Goal: Task Accomplishment & Management: Use online tool/utility

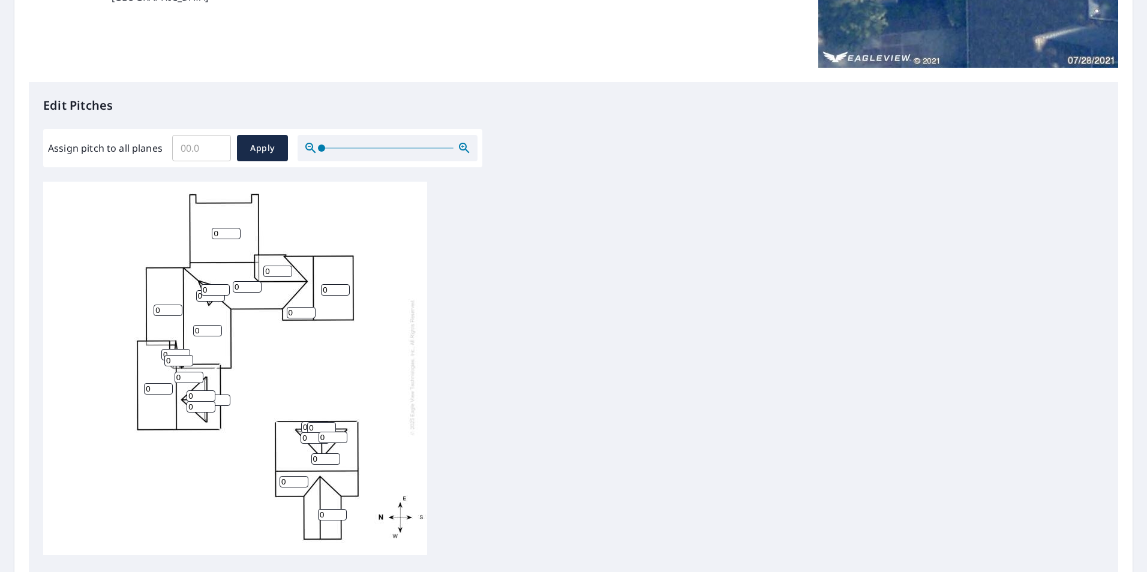
scroll to position [12, 0]
click at [181, 154] on input "Assign pitch to all planes" at bounding box center [201, 148] width 59 height 34
click at [217, 144] on input "0.1" at bounding box center [201, 148] width 59 height 34
click at [217, 144] on input "0.2" at bounding box center [201, 148] width 59 height 34
click at [217, 144] on input "0.3" at bounding box center [201, 148] width 59 height 34
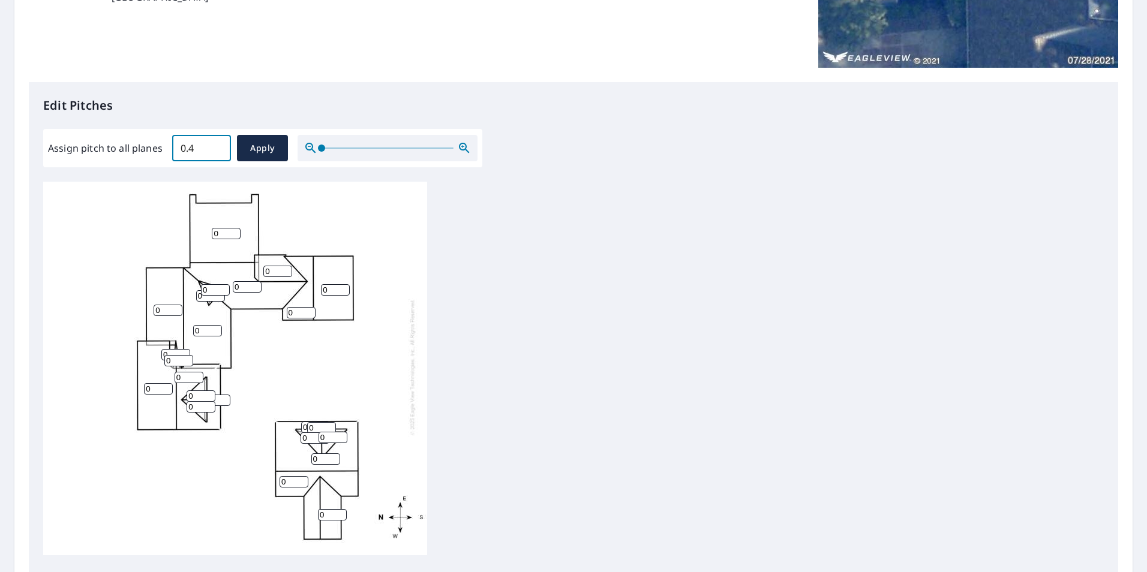
click at [217, 144] on input "0.4" at bounding box center [201, 148] width 59 height 34
click at [217, 144] on input "0.5" at bounding box center [201, 148] width 59 height 34
click at [217, 144] on input "0.6" at bounding box center [201, 148] width 59 height 34
click at [217, 144] on input "0.7" at bounding box center [201, 148] width 59 height 34
click at [217, 144] on input "0.8" at bounding box center [201, 148] width 59 height 34
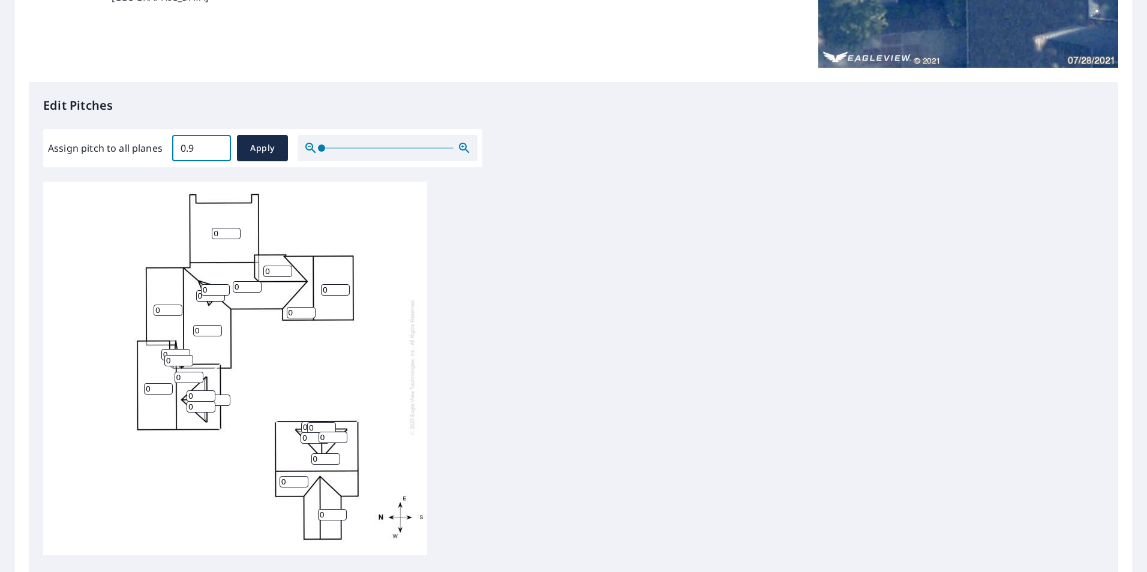
click at [217, 145] on input "0.9" at bounding box center [201, 148] width 59 height 34
click at [217, 145] on input "1" at bounding box center [201, 148] width 59 height 34
click at [217, 145] on input "1.1" at bounding box center [201, 148] width 59 height 34
click at [217, 145] on input "1.8" at bounding box center [201, 148] width 59 height 34
click at [217, 145] on input "2.2" at bounding box center [201, 148] width 59 height 34
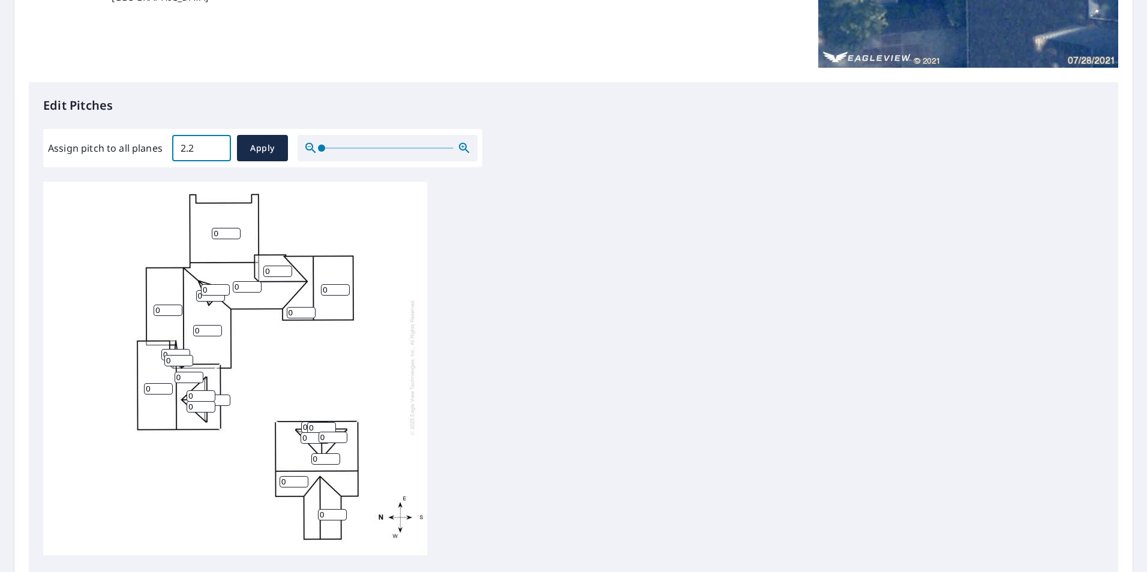
drag, startPoint x: 203, startPoint y: 146, endPoint x: 147, endPoint y: 152, distance: 56.0
click at [147, 152] on div "Assign pitch to all planes 2.2 ​ Apply" at bounding box center [263, 148] width 430 height 26
type input "12"
click at [263, 150] on span "Apply" at bounding box center [263, 148] width 32 height 15
type input "12"
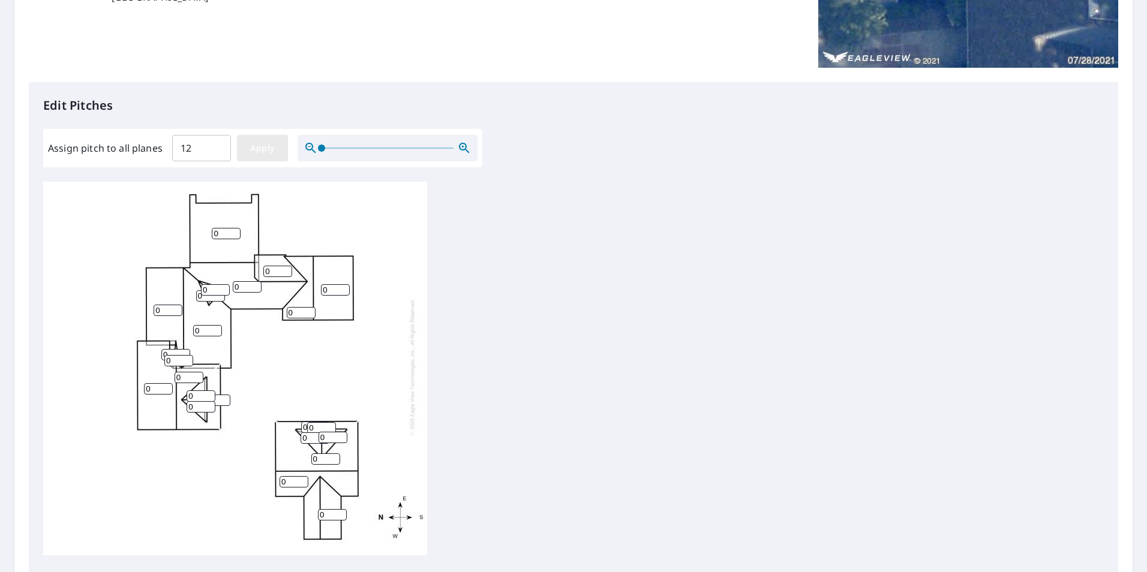
type input "12"
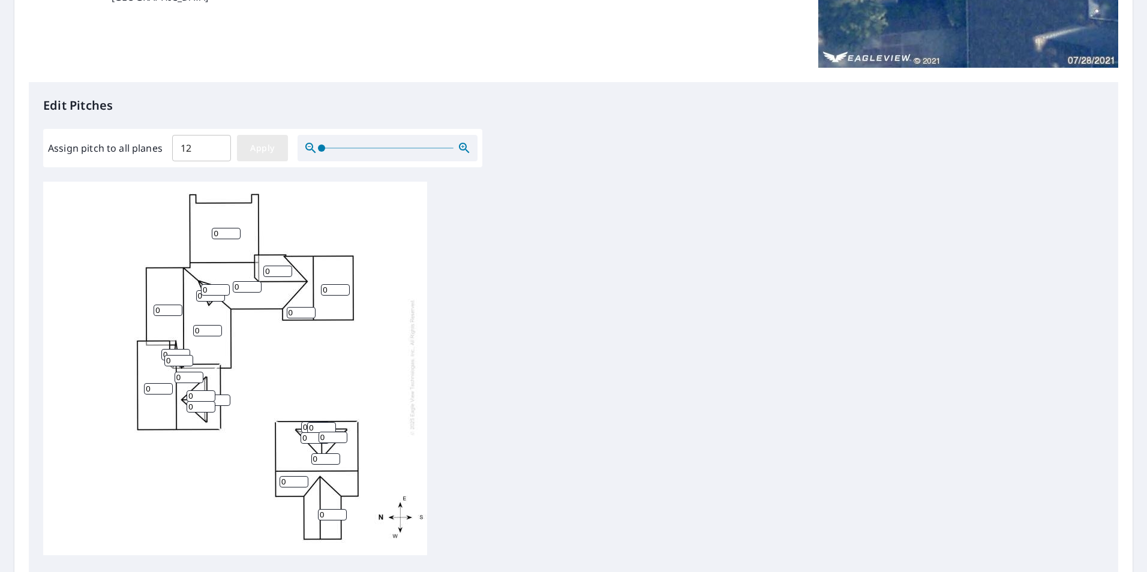
type input "12"
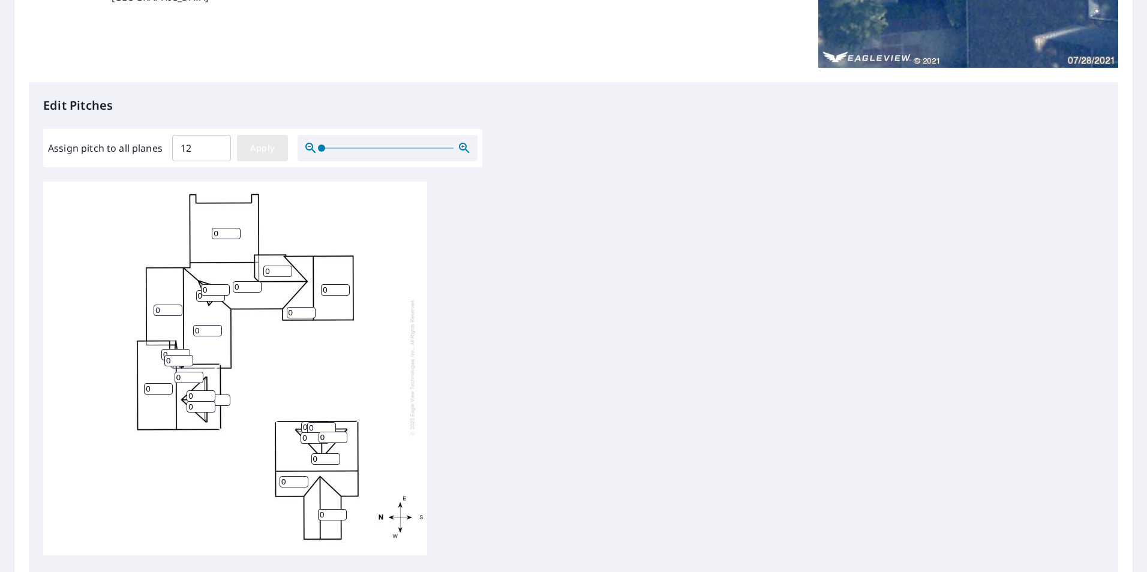
type input "12"
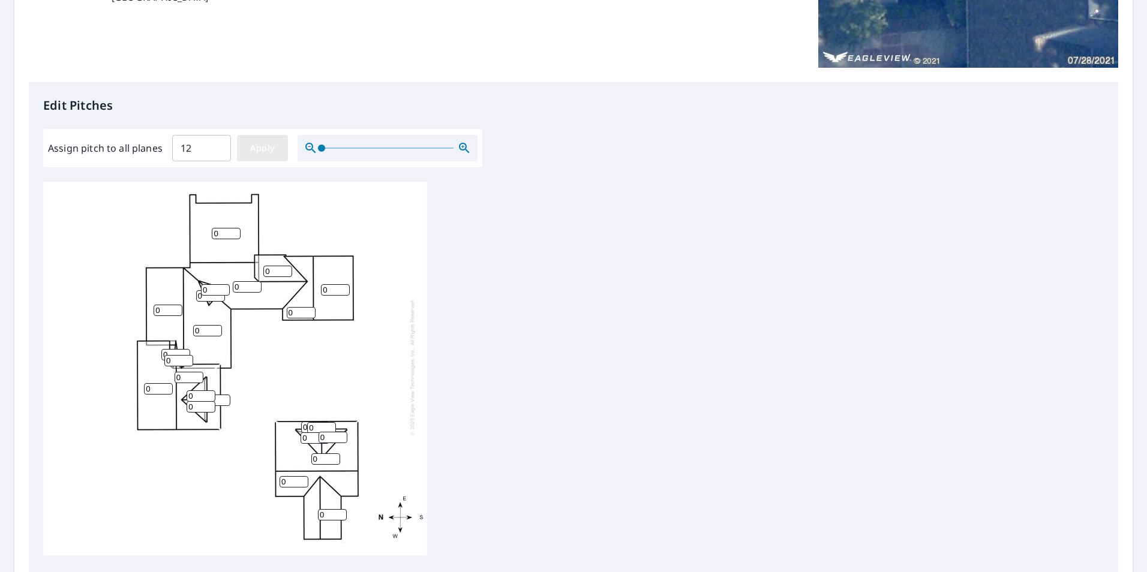
type input "12"
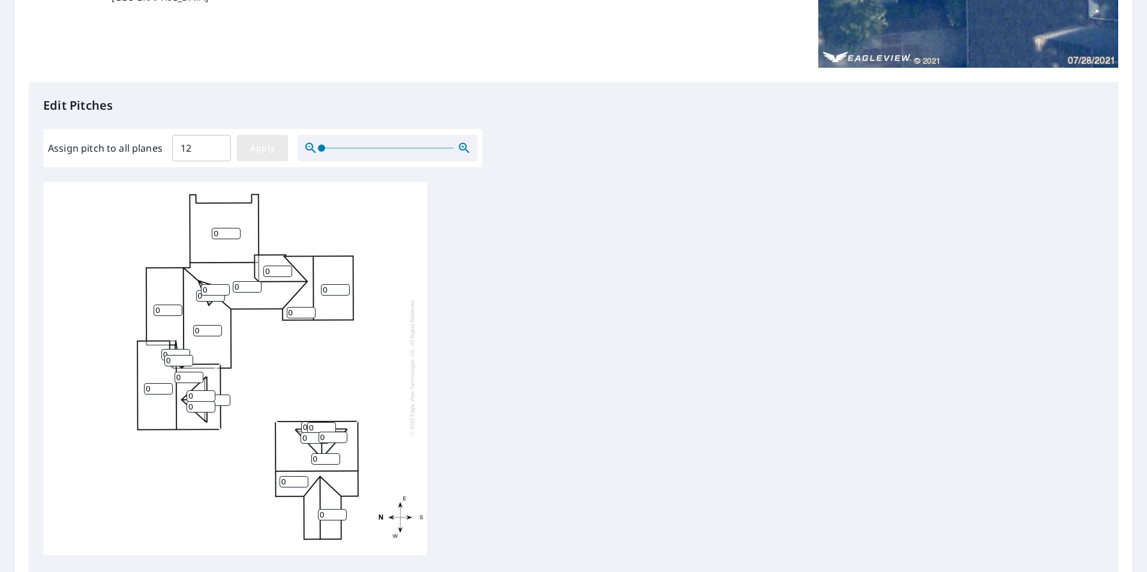
type input "12"
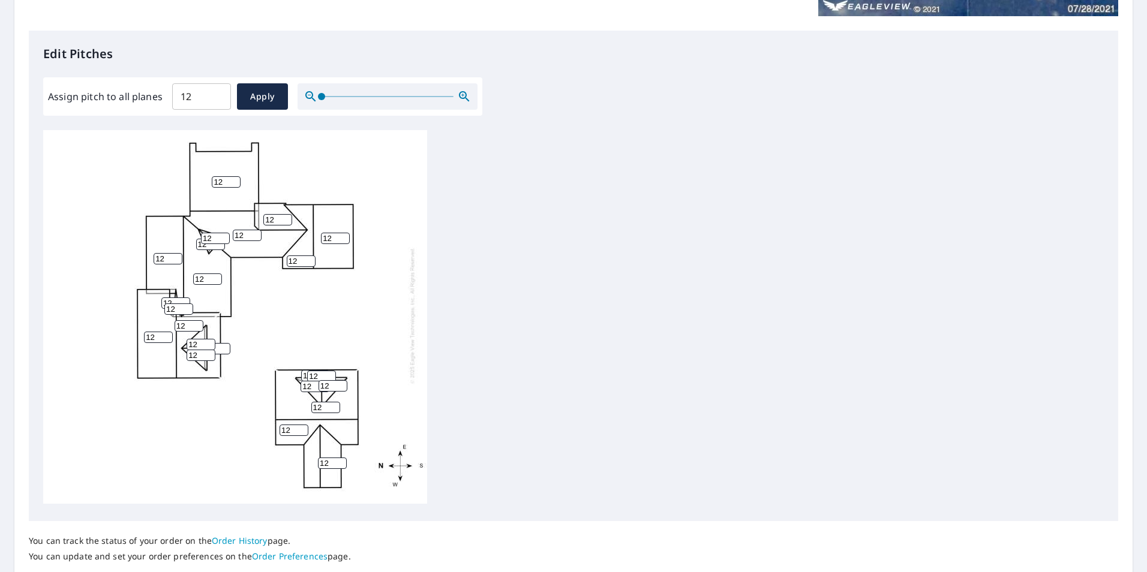
scroll to position [360, 0]
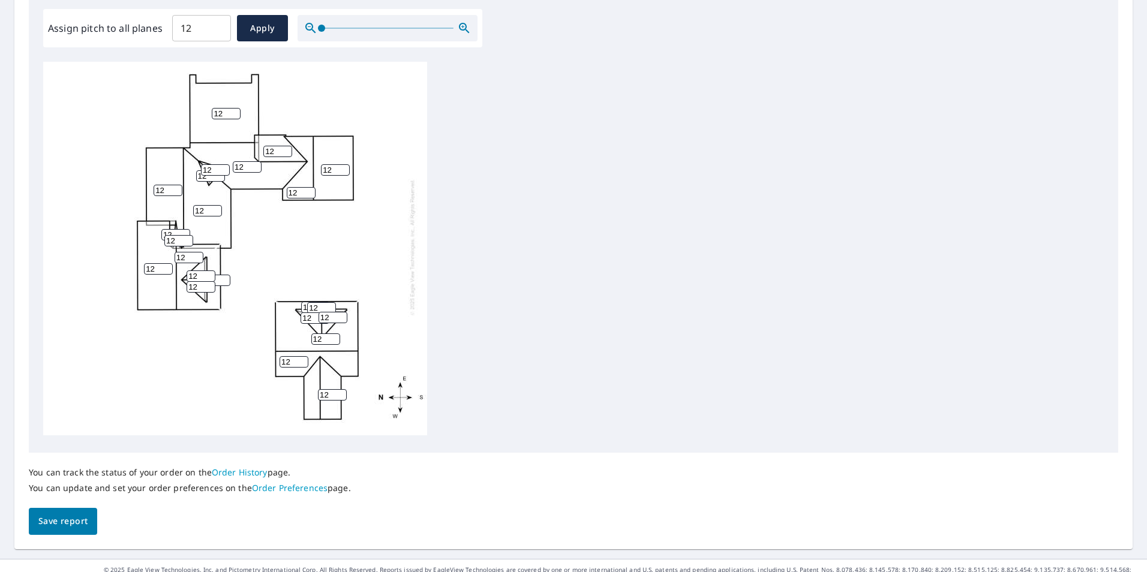
click at [64, 521] on span "Save report" at bounding box center [62, 521] width 49 height 15
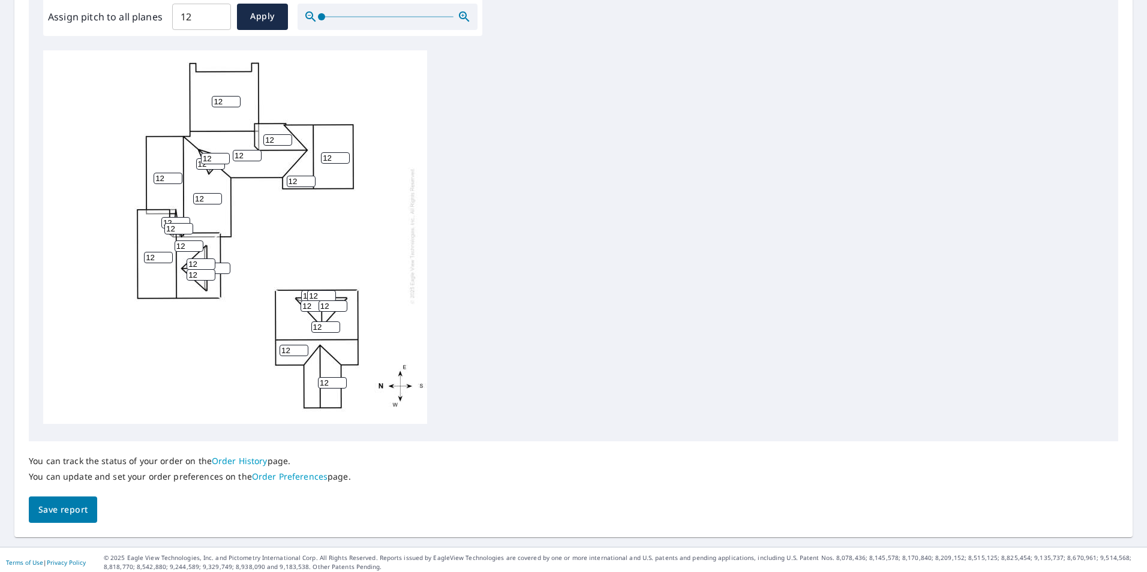
scroll to position [421, 0]
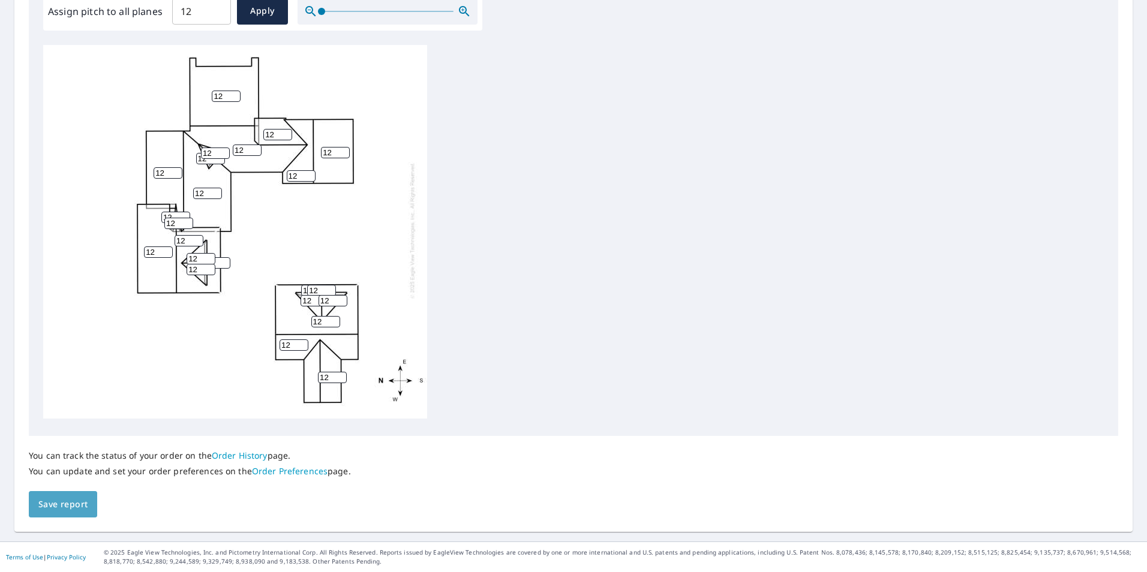
click at [62, 504] on span "Save report" at bounding box center [62, 504] width 49 height 15
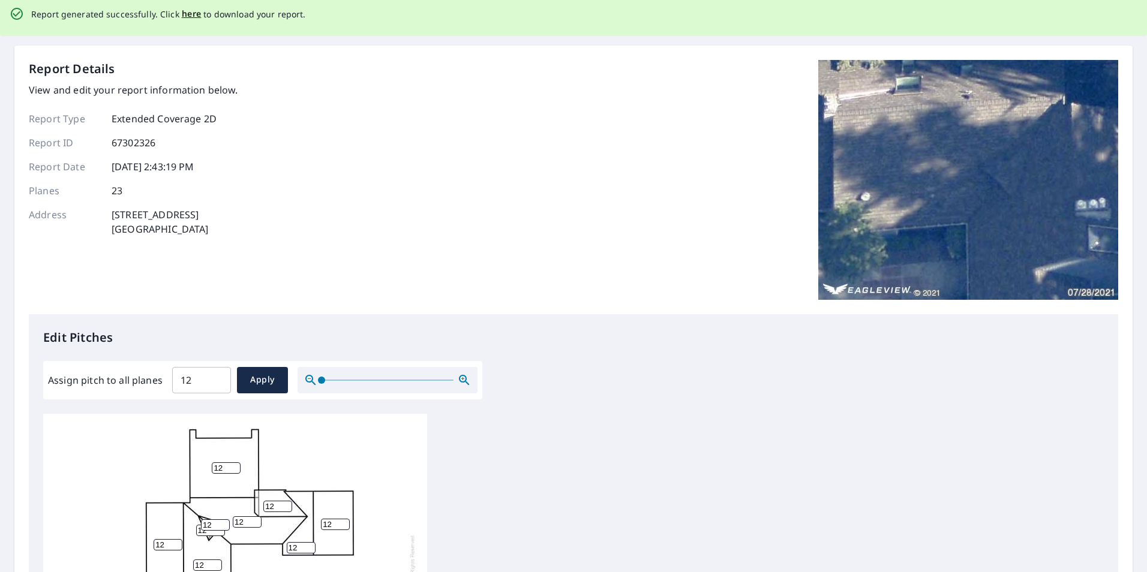
scroll to position [0, 0]
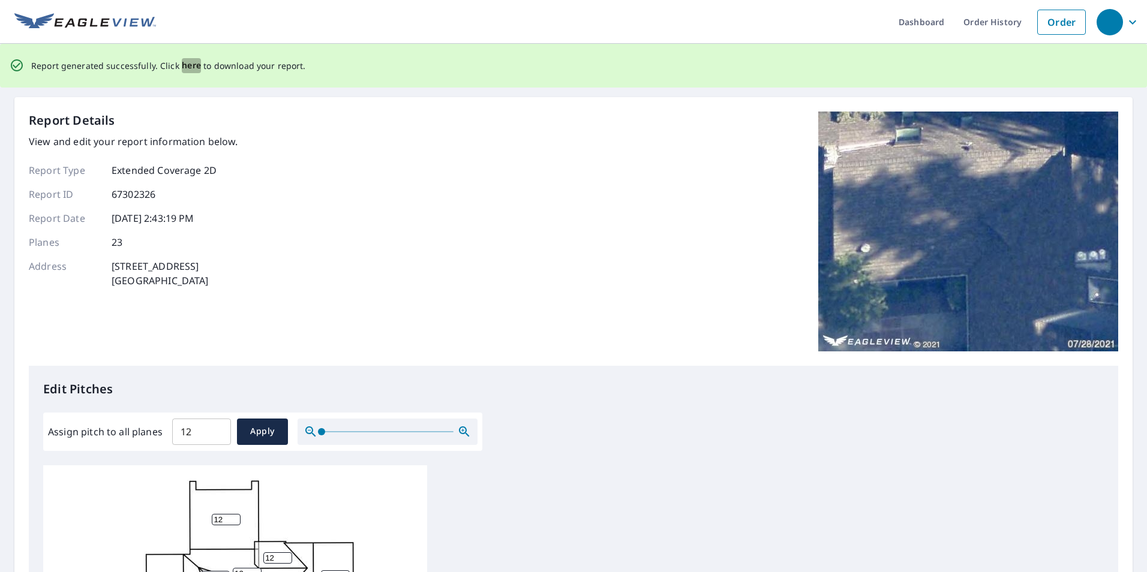
click at [189, 65] on span "here" at bounding box center [192, 65] width 20 height 15
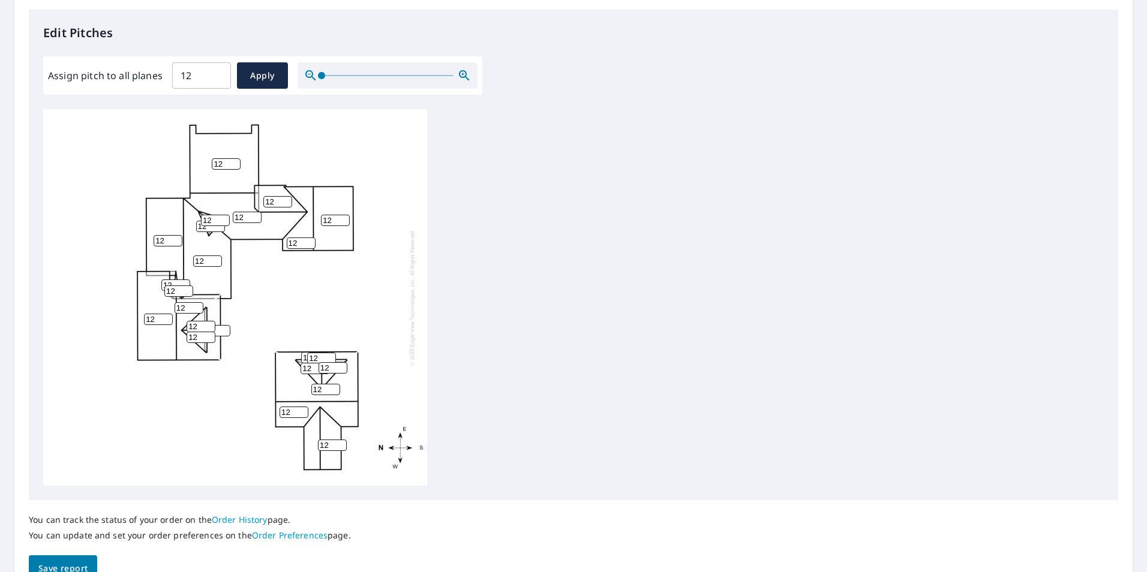
scroll to position [137, 0]
